Goal: Task Accomplishment & Management: Use online tool/utility

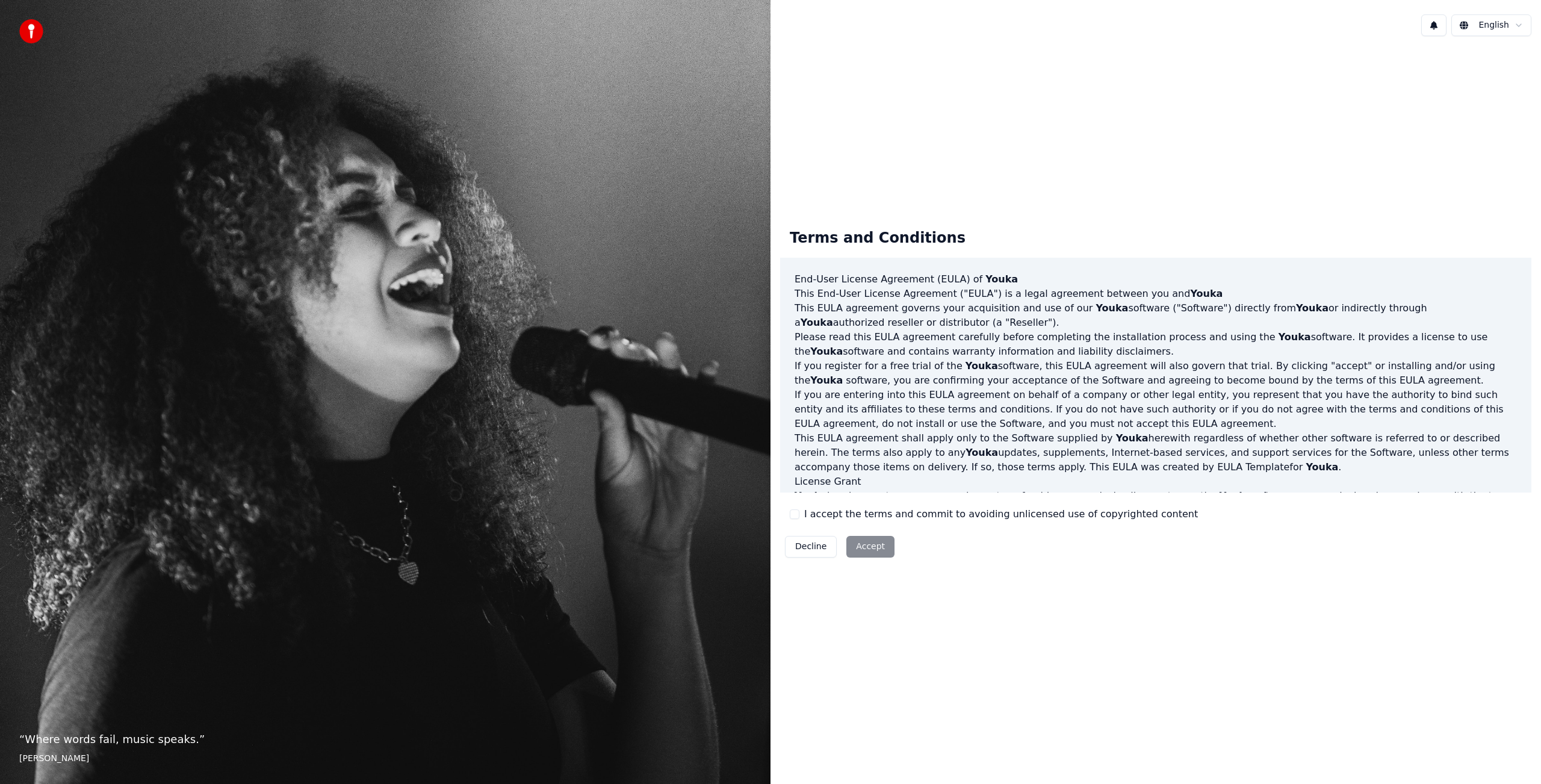
click at [794, 511] on button "I accept the terms and commit to avoiding unlicensed use of copyrighted content" at bounding box center [795, 514] width 10 height 9
click at [873, 547] on button "Accept" at bounding box center [871, 546] width 48 height 22
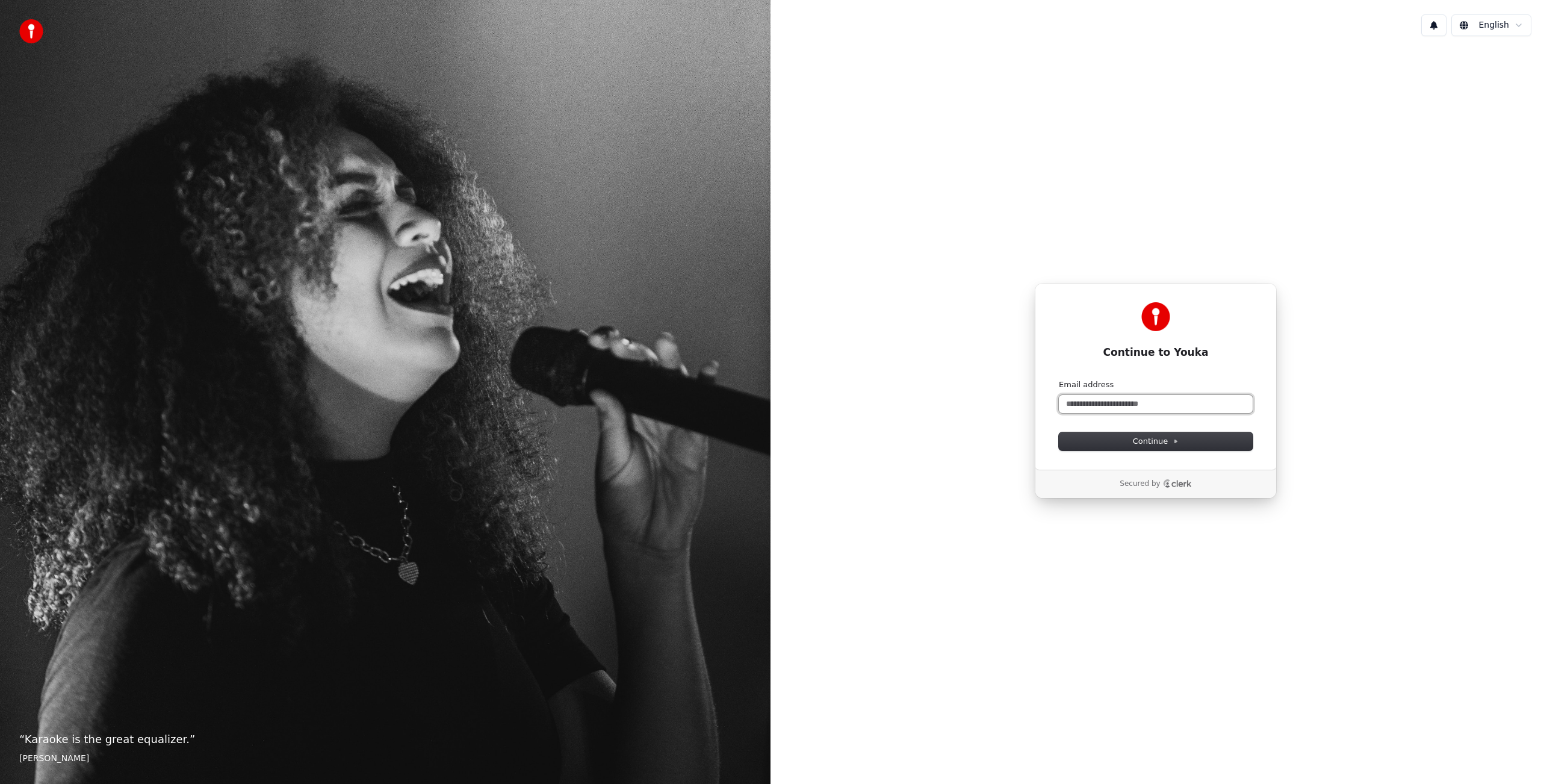
click at [1087, 401] on input "Email address" at bounding box center [1156, 403] width 193 height 18
click at [1059, 379] on button "submit" at bounding box center [1059, 379] width 0 height 0
type input "**********"
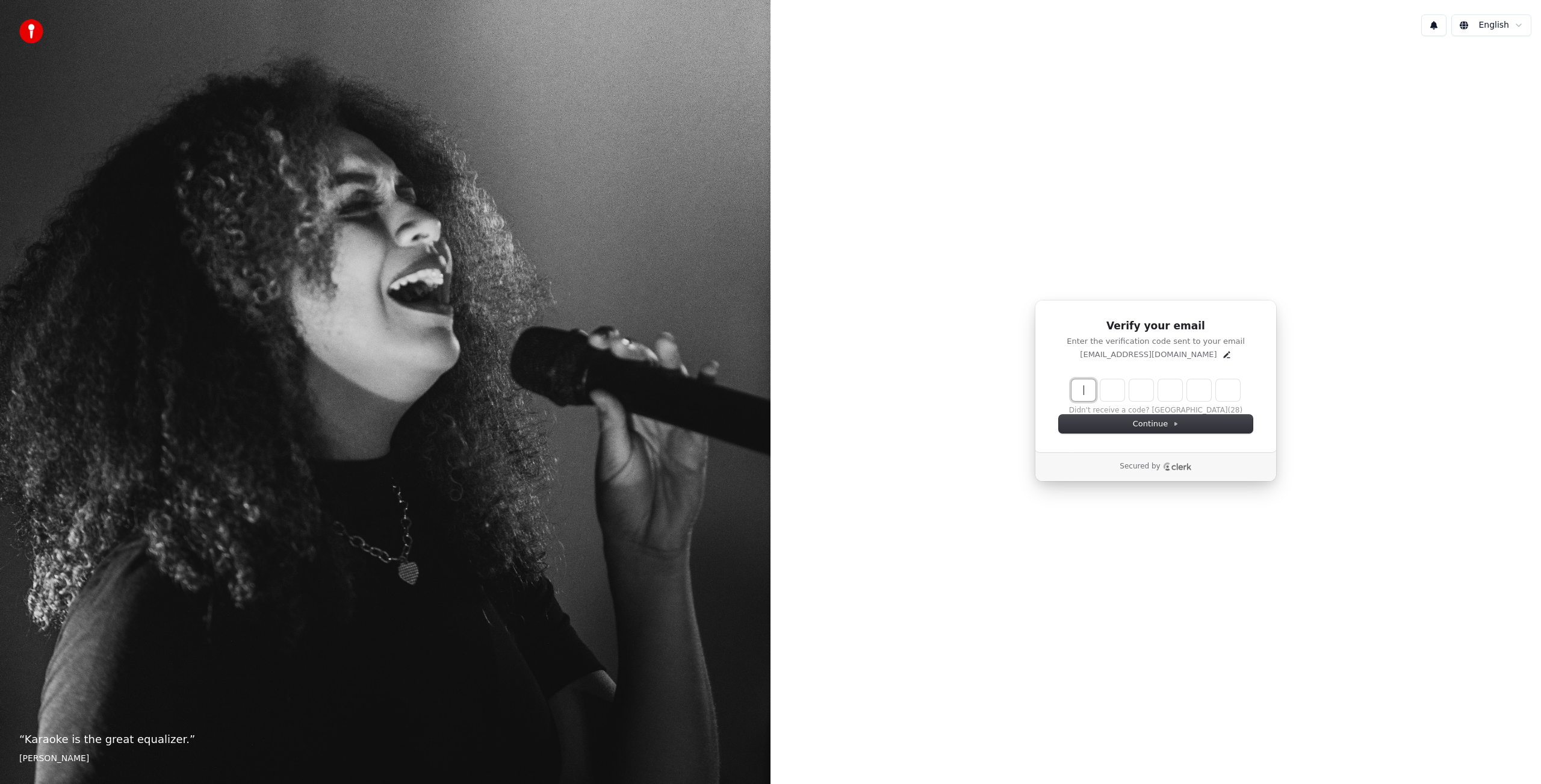
click at [1087, 392] on input "Enter verification code" at bounding box center [1168, 389] width 193 height 22
click at [1085, 391] on input "Enter verification code" at bounding box center [1168, 389] width 193 height 22
click at [1087, 387] on input "Enter verification code" at bounding box center [1168, 389] width 193 height 22
click at [1106, 389] on input "Enter verification code" at bounding box center [1168, 389] width 193 height 22
type input "******"
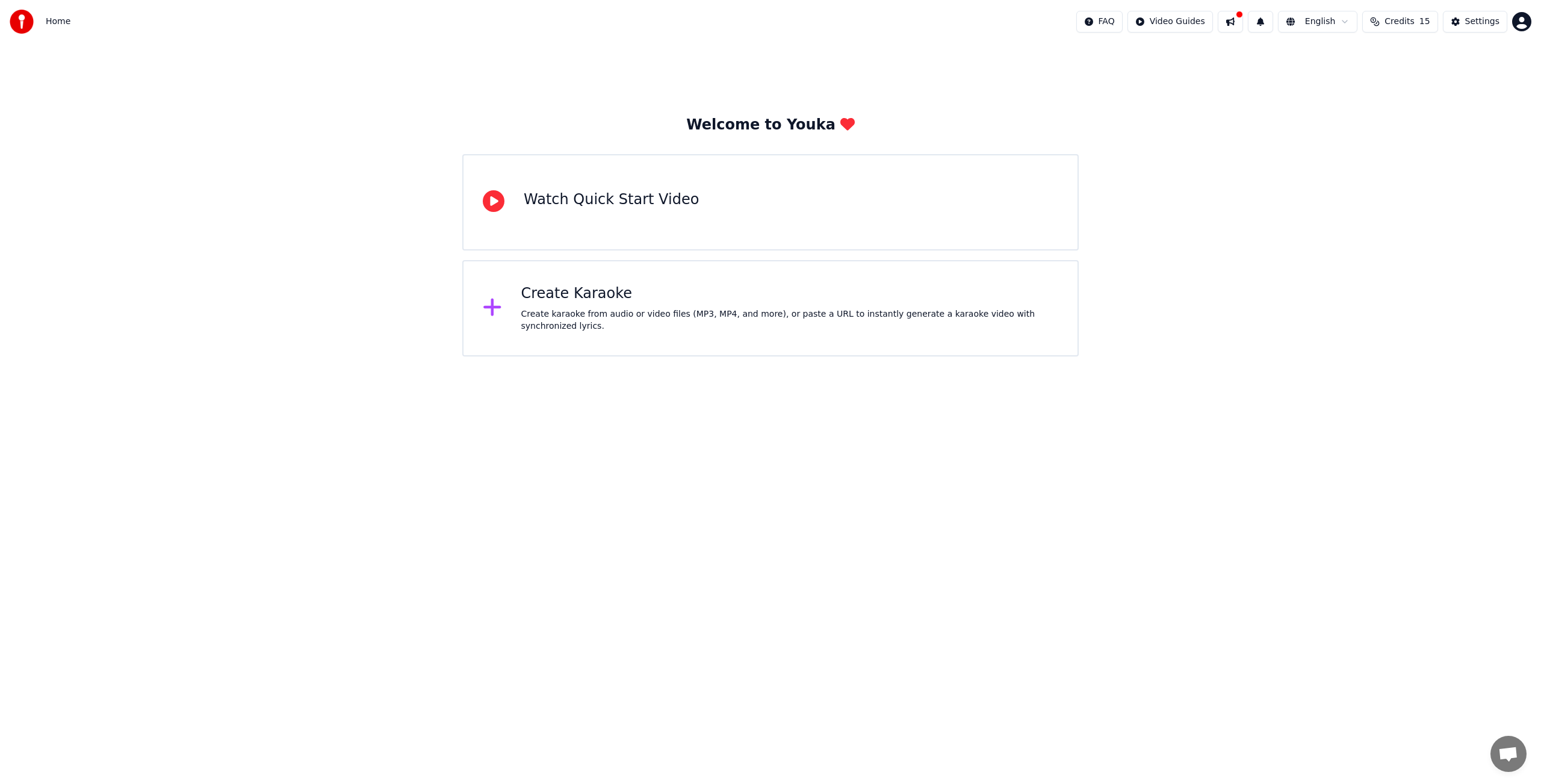
click at [1405, 20] on span "Credits" at bounding box center [1399, 22] width 29 height 12
click at [1519, 24] on html "Home FAQ Video Guides English Credits 15 Settings Welcome to Youka Watch Quick …" at bounding box center [770, 178] width 1541 height 357
click at [1265, 111] on html "Home FAQ Video Guides English Credits 15 Settings Welcome to Youka Watch Quick …" at bounding box center [770, 178] width 1541 height 357
click at [1424, 18] on span "15" at bounding box center [1425, 22] width 11 height 12
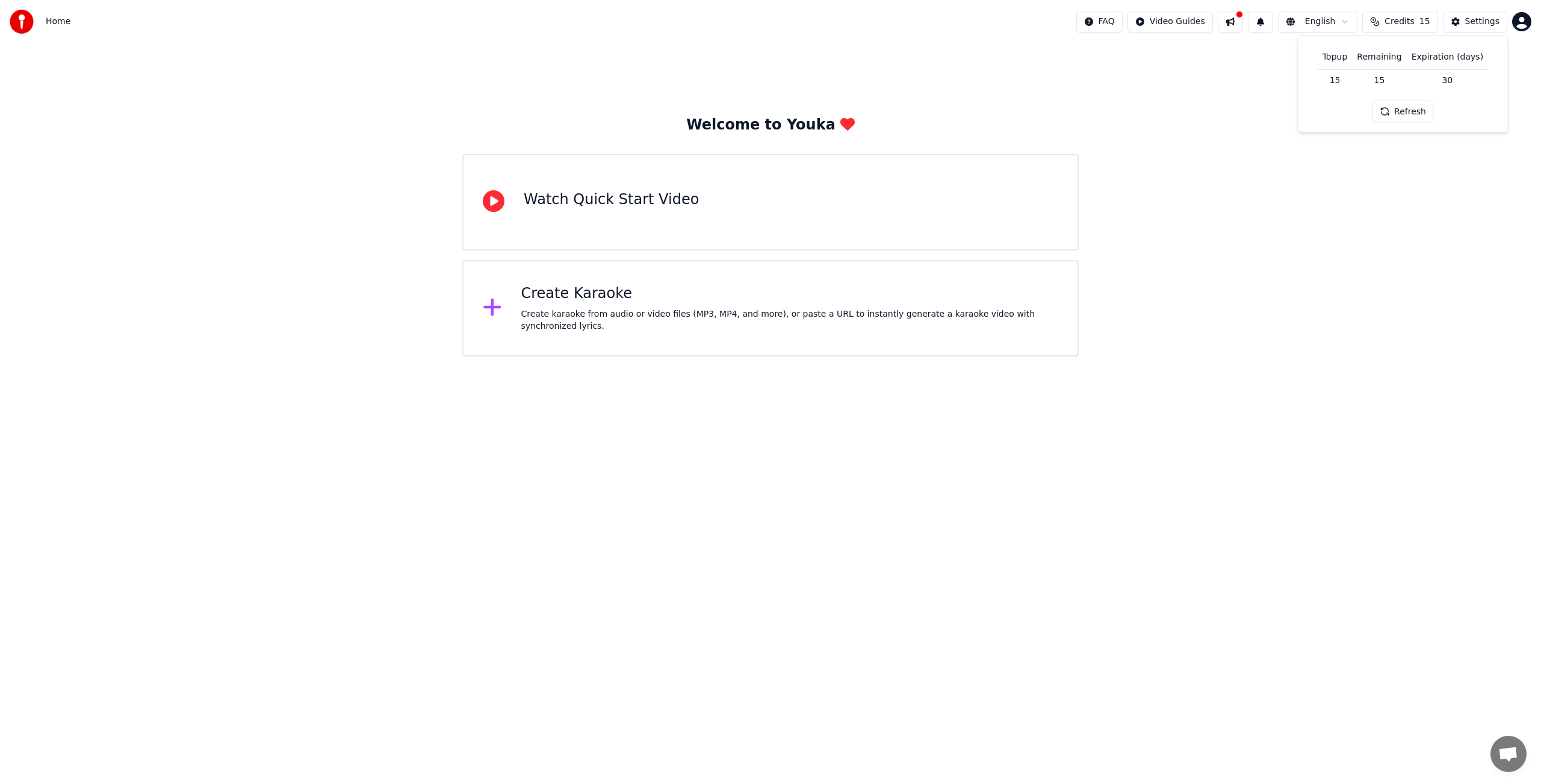
click at [1424, 18] on span "15" at bounding box center [1425, 22] width 11 height 12
click at [594, 294] on div "Create Karaoke" at bounding box center [790, 294] width 537 height 19
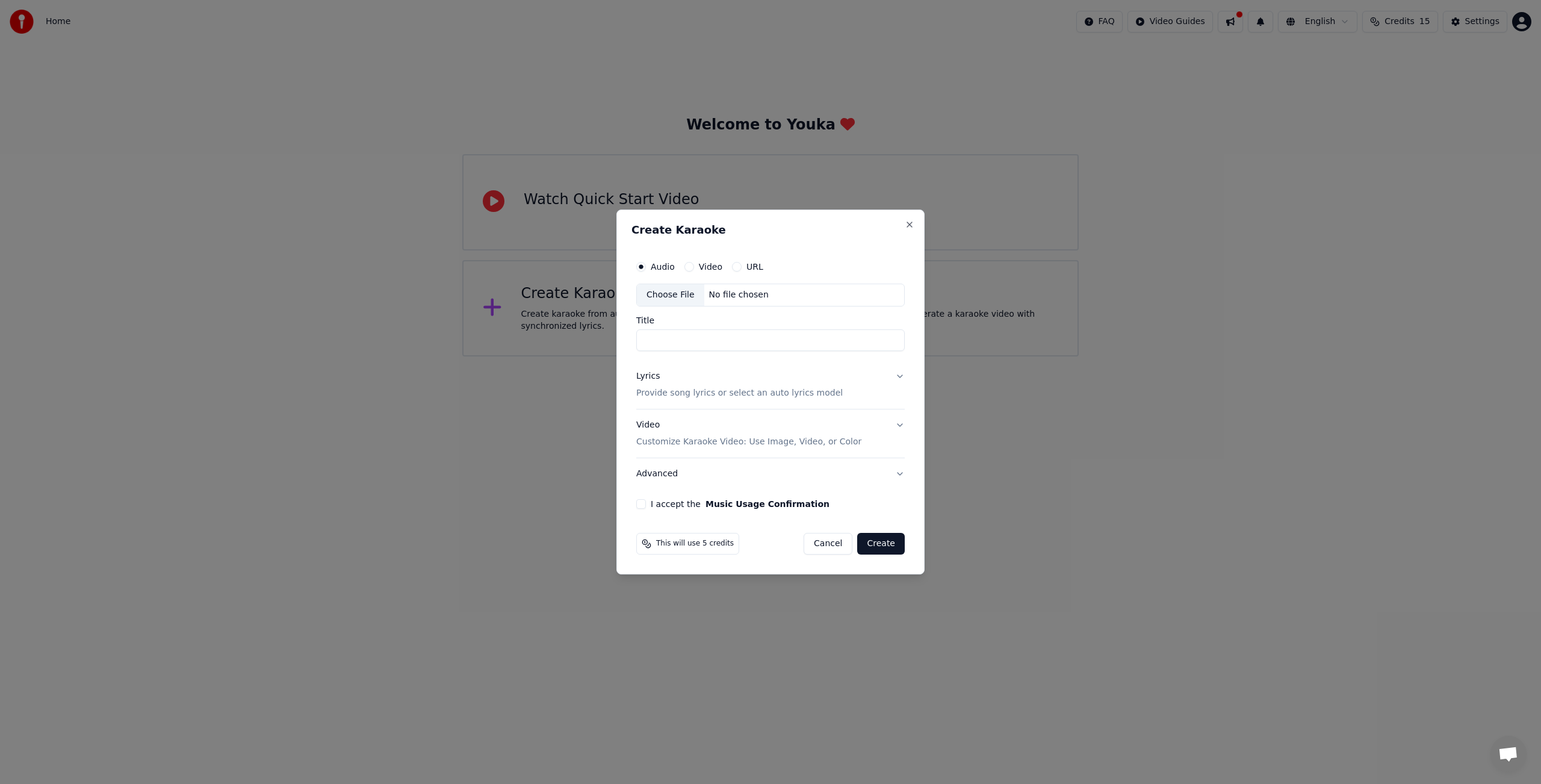
click at [899, 375] on button "Lyrics Provide song lyrics or select an auto lyrics model" at bounding box center [770, 385] width 269 height 48
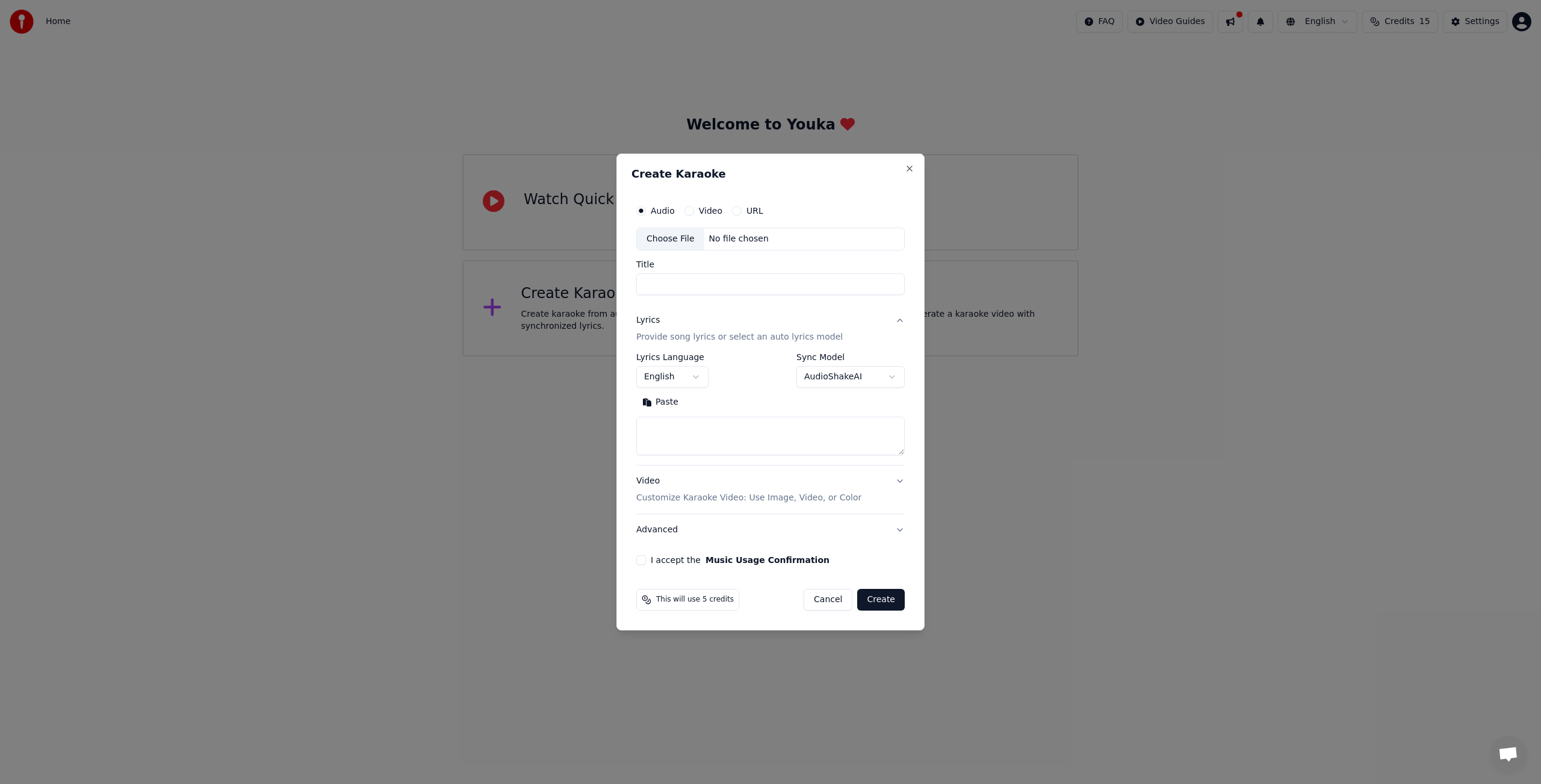
click at [894, 357] on body "**********" at bounding box center [770, 178] width 1541 height 357
click at [749, 357] on body "**********" at bounding box center [770, 178] width 1541 height 357
click at [911, 166] on button "Close" at bounding box center [910, 168] width 10 height 9
select select
